Goal: Information Seeking & Learning: Learn about a topic

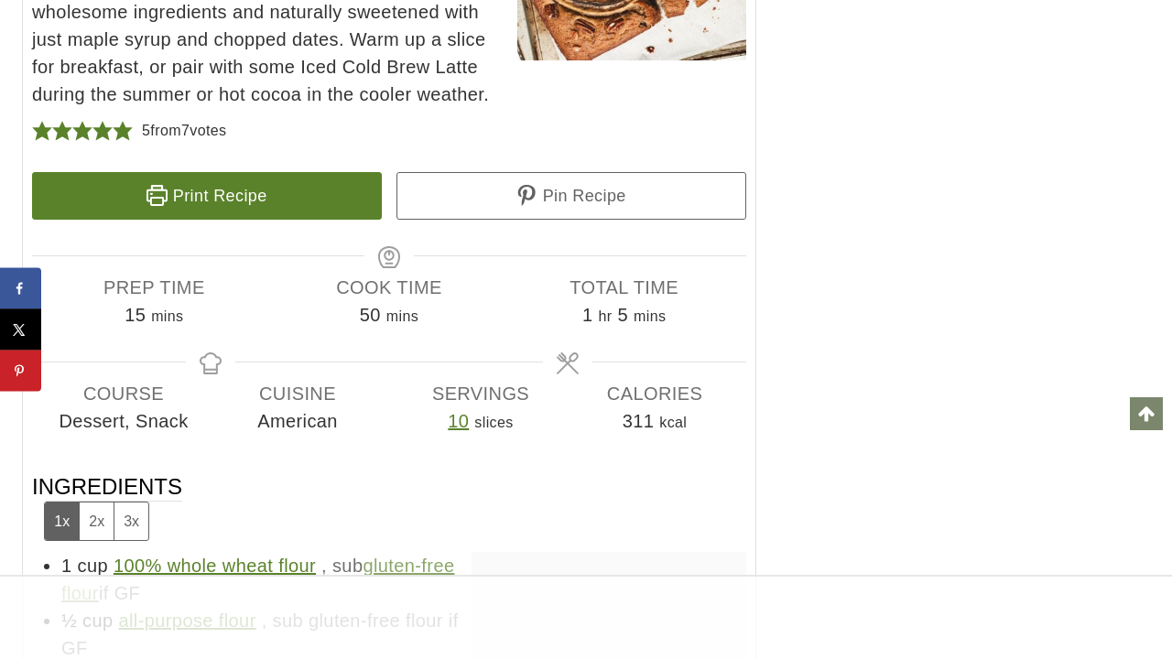
scroll to position [10710, 0]
